Goal: Information Seeking & Learning: Learn about a topic

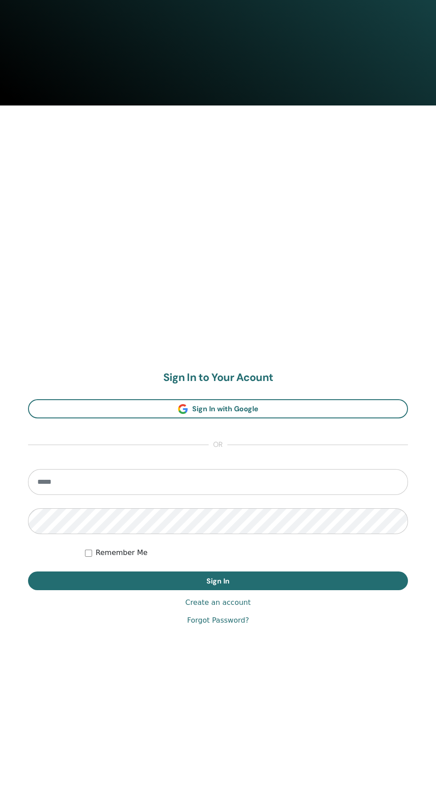
scroll to position [770, 0]
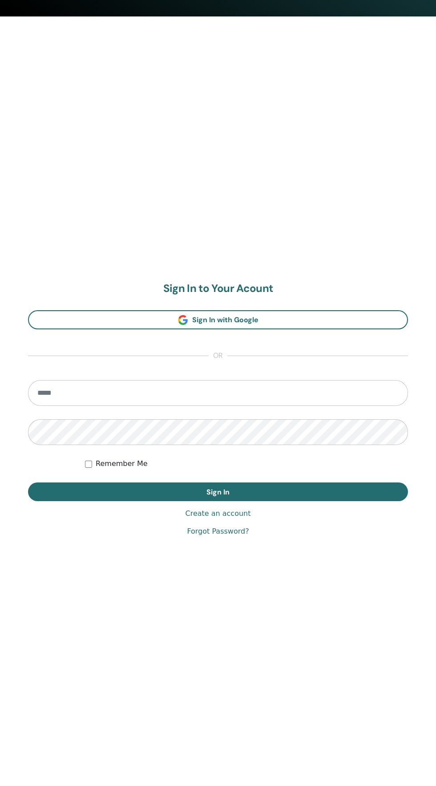
click at [293, 388] on input "email" at bounding box center [218, 393] width 380 height 26
type input "**********"
click at [28, 483] on button "Sign In" at bounding box center [218, 492] width 380 height 19
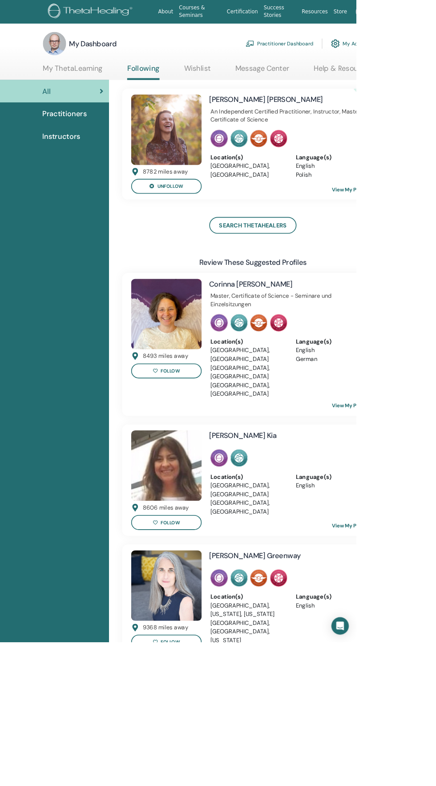
click at [104, 82] on link "My ThetaLearning" at bounding box center [89, 86] width 73 height 17
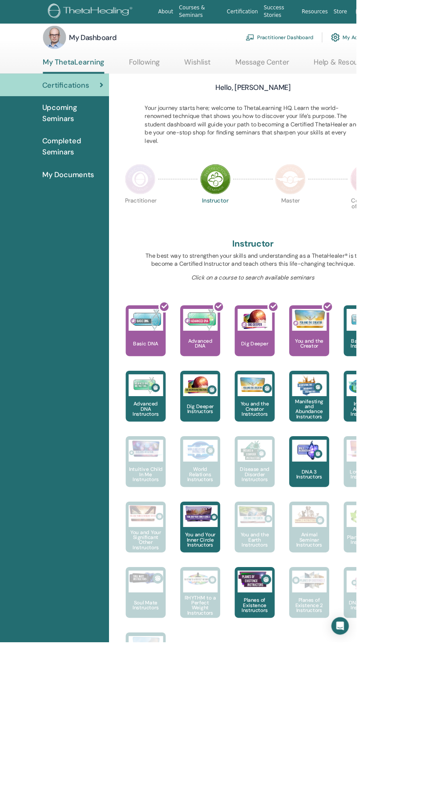
click at [81, 217] on span "My Documents" at bounding box center [84, 213] width 64 height 13
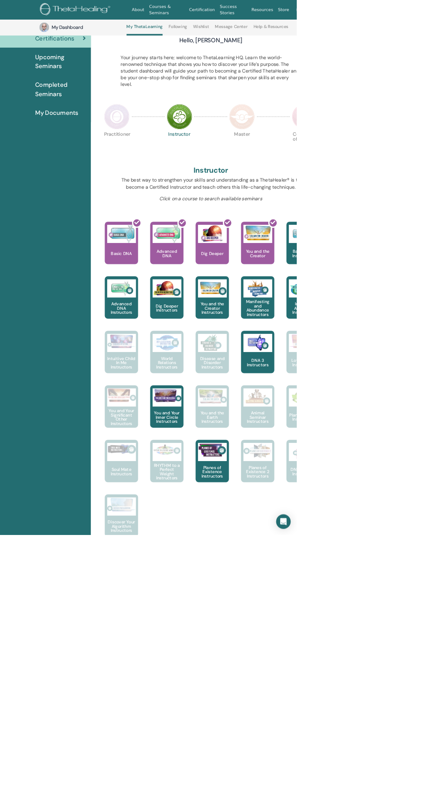
scroll to position [96, 0]
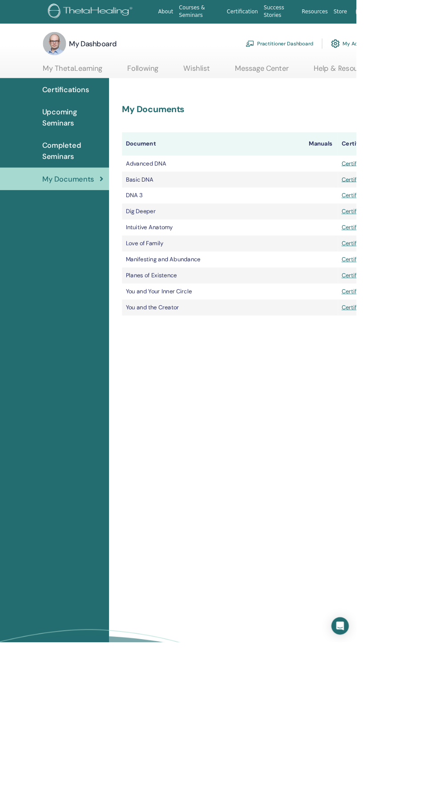
click at [71, 175] on span "Completed Seminars" at bounding box center [89, 184] width 75 height 27
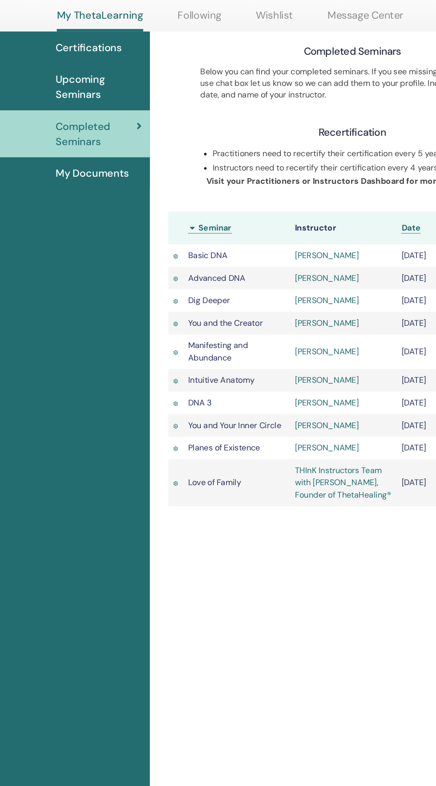
click at [76, 145] on span "Upcoming Seminars" at bounding box center [89, 146] width 75 height 27
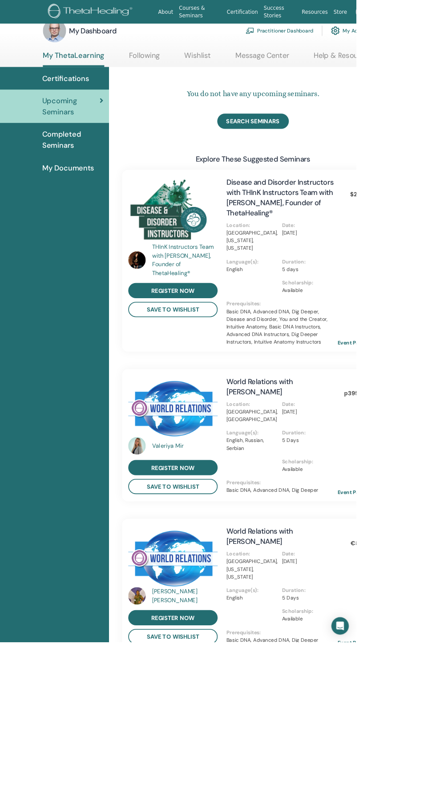
scroll to position [16, 0]
